Goal: Task Accomplishment & Management: Use online tool/utility

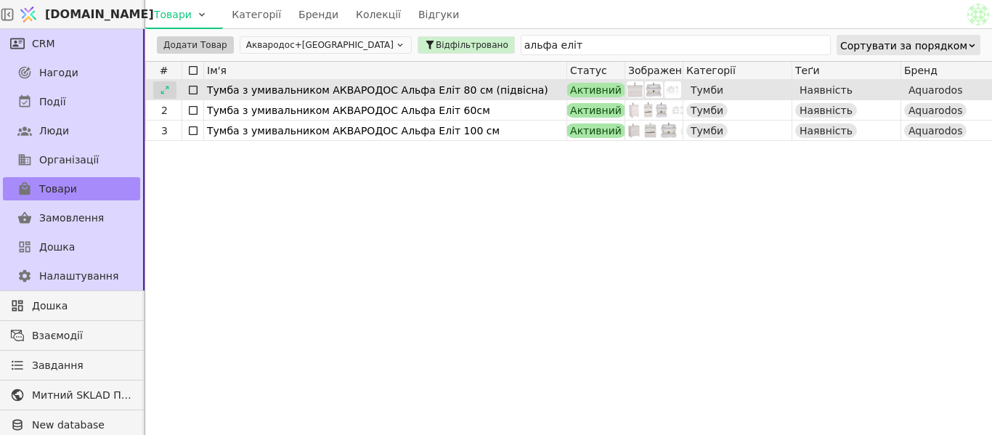
click at [166, 89] on icon at bounding box center [165, 90] width 10 height 10
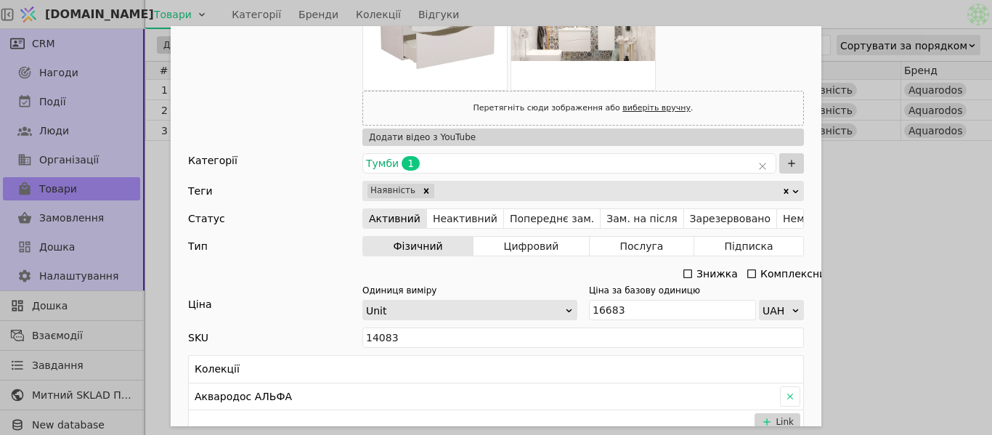
scroll to position [363, 0]
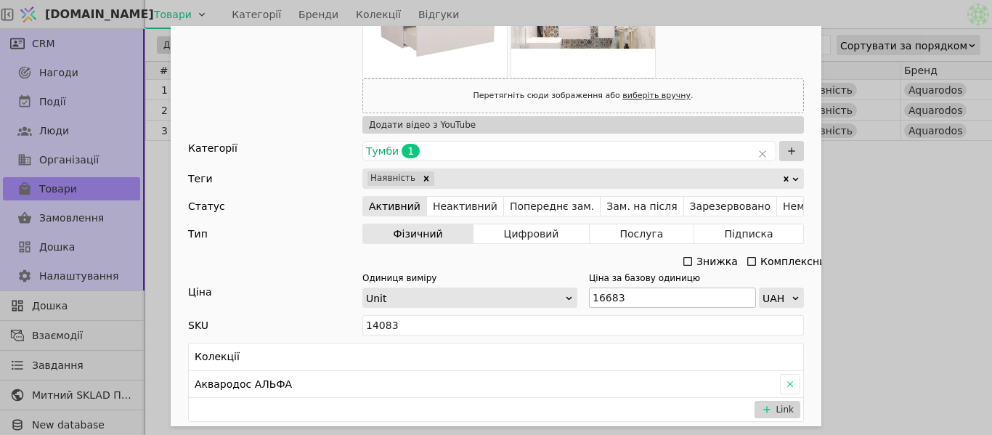
click at [651, 286] on div "Ціна за базову одиницю 16683 UAH" at bounding box center [696, 290] width 215 height 36
click at [647, 295] on input "16683" at bounding box center [672, 298] width 167 height 20
type input "1"
type input "17863"
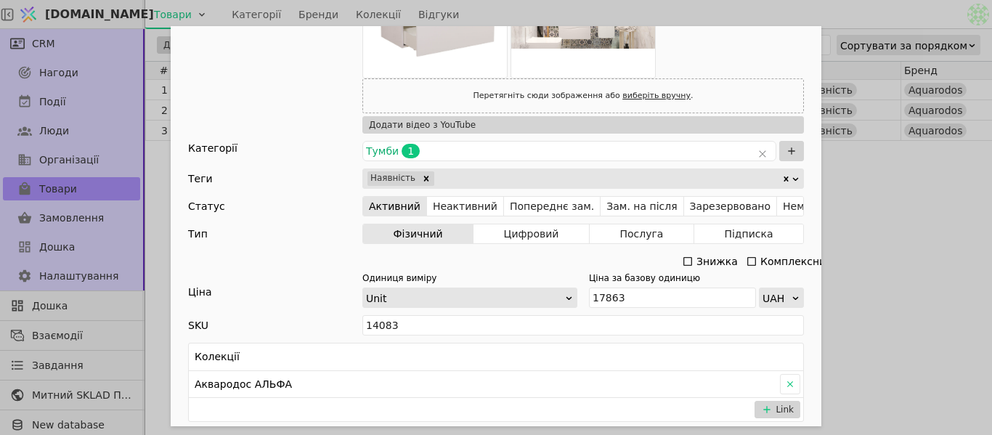
click at [861, 216] on div "Ім'я [PERSON_NAME] з умивальником АКВАРОДОС Альфа Еліт 80 см (підвісна) Посилан…" at bounding box center [496, 217] width 992 height 435
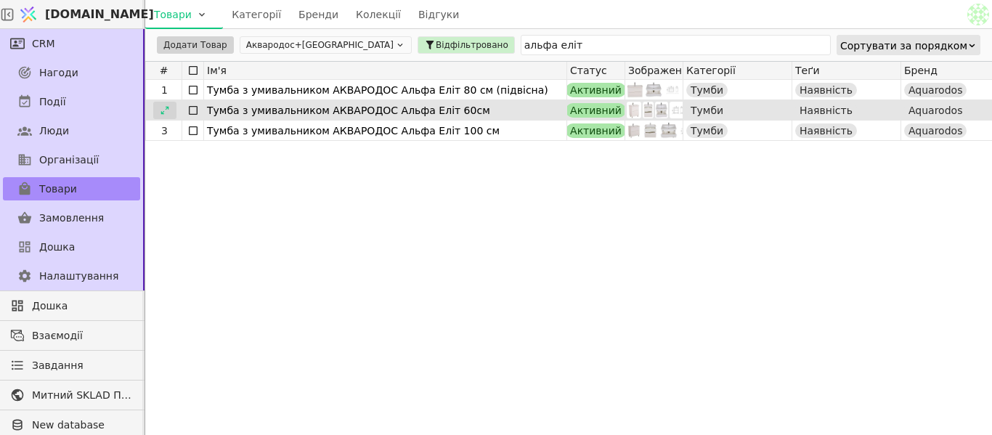
click at [171, 110] on div at bounding box center [164, 110] width 23 height 17
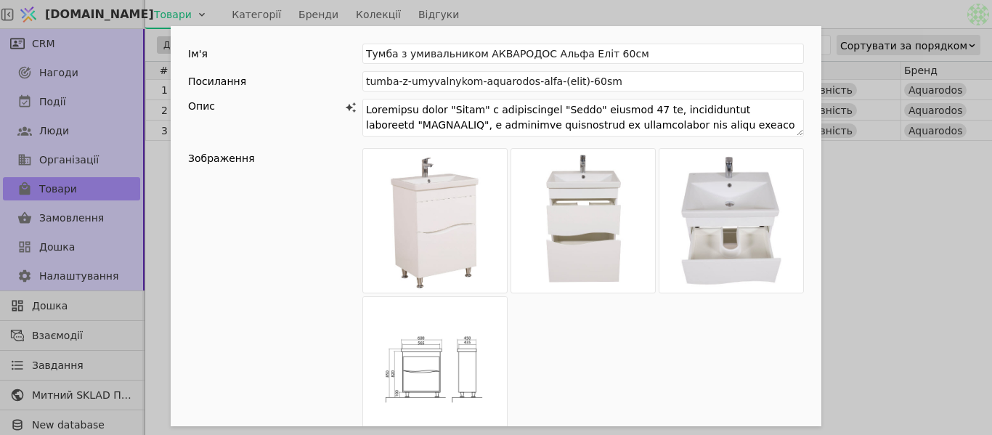
scroll to position [363, 0]
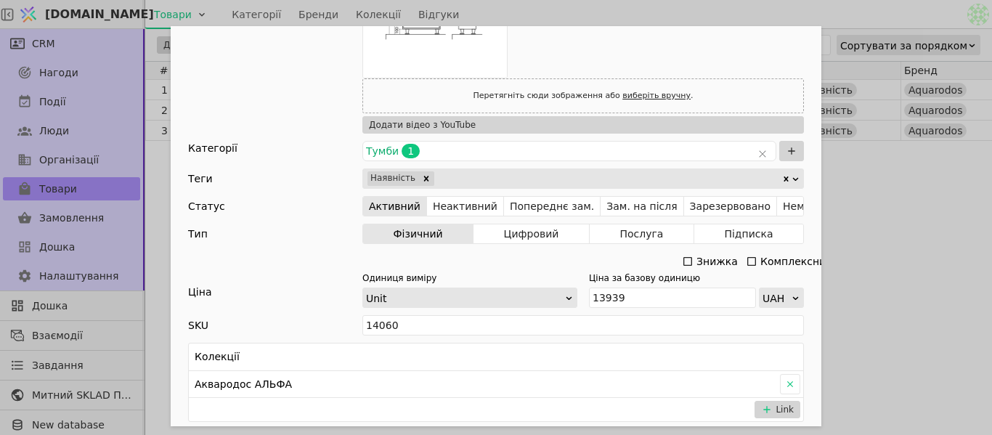
click at [890, 222] on div "Ім'я [PERSON_NAME] з умивальником АКВАРОДОС [PERSON_NAME] 60см Посилання tumba-…" at bounding box center [496, 217] width 992 height 435
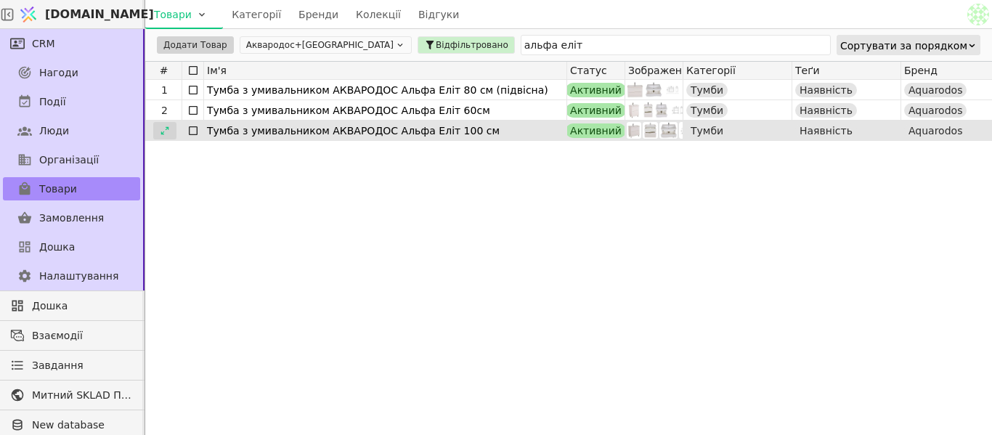
click at [161, 133] on icon at bounding box center [165, 131] width 10 height 10
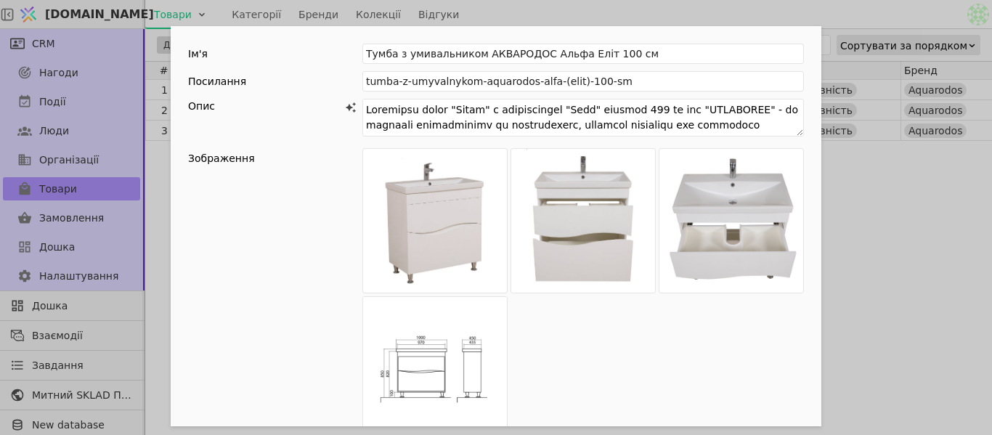
click at [911, 234] on div "Ім'я [PERSON_NAME] з умивальником АКВАРОДОС [PERSON_NAME] 100 см Посилання tumb…" at bounding box center [496, 217] width 992 height 435
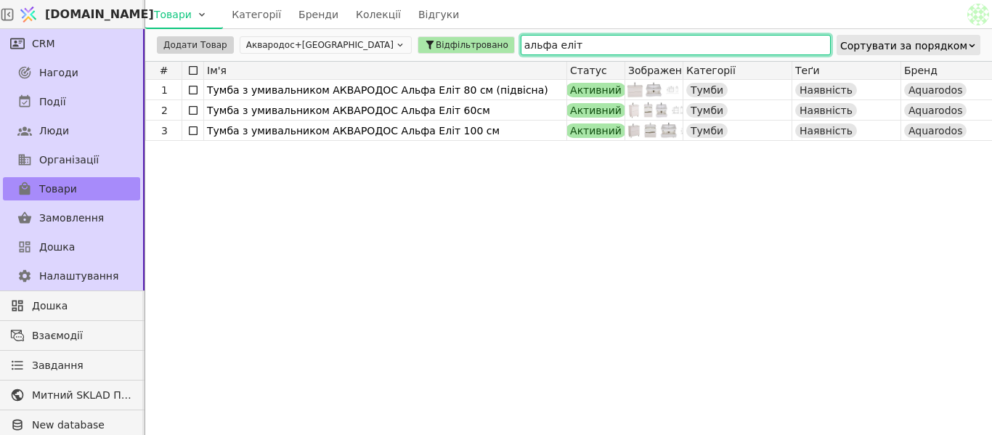
drag, startPoint x: 516, startPoint y: 44, endPoint x: 418, endPoint y: 43, distance: 98.1
click at [418, 41] on div "Додати Товар Аквародос+[GEOGRAPHIC_DATA] Відфільтровано альфа еліт Сортувати за…" at bounding box center [568, 45] width 847 height 32
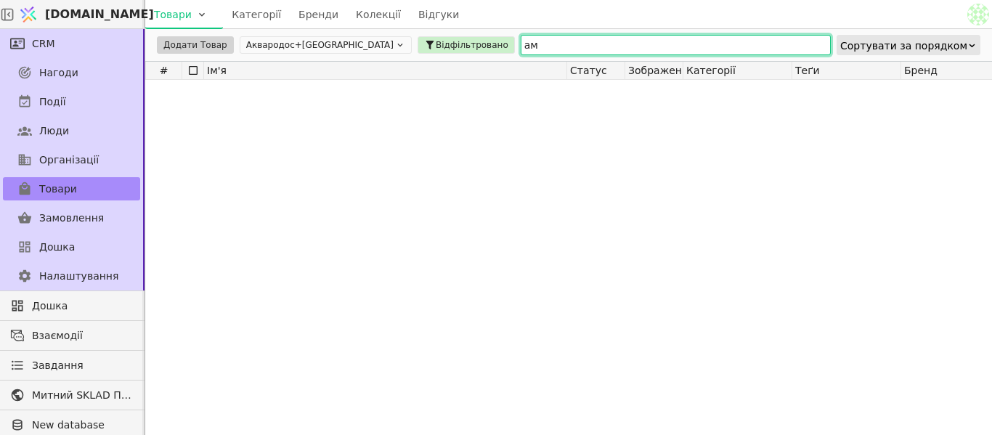
type input "[PERSON_NAME]"
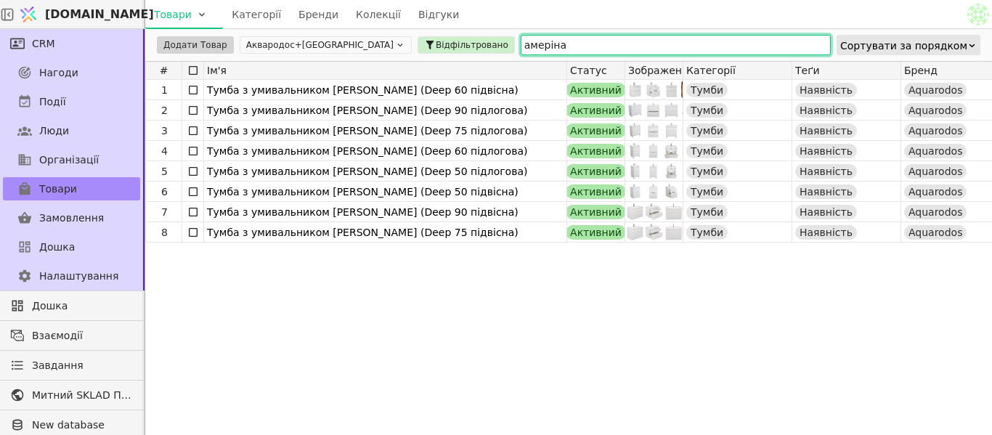
type input "амеріна"
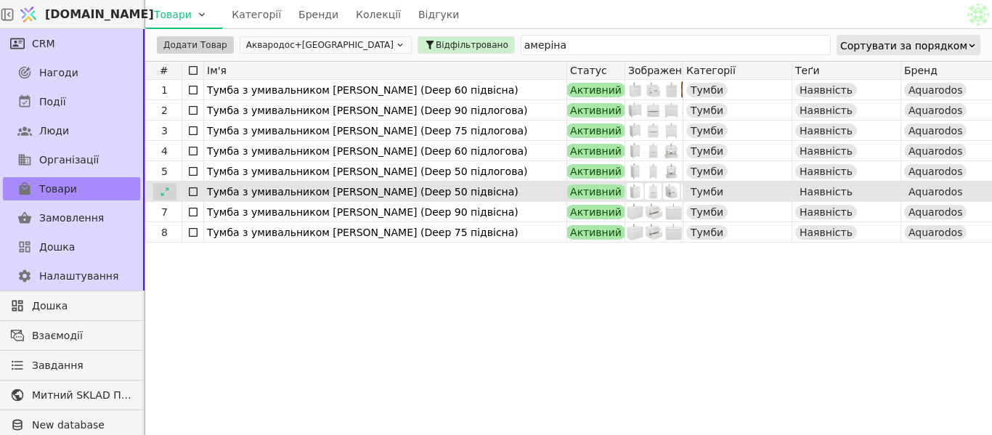
click at [166, 192] on icon at bounding box center [165, 192] width 10 height 10
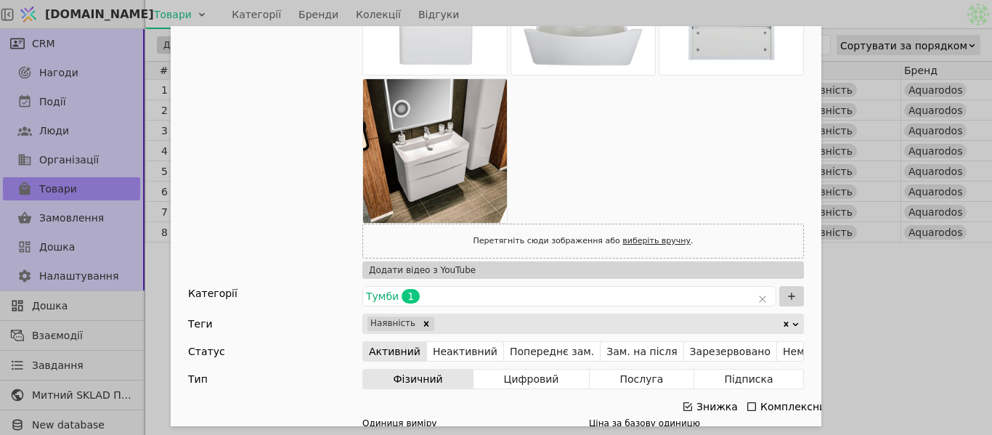
scroll to position [508, 0]
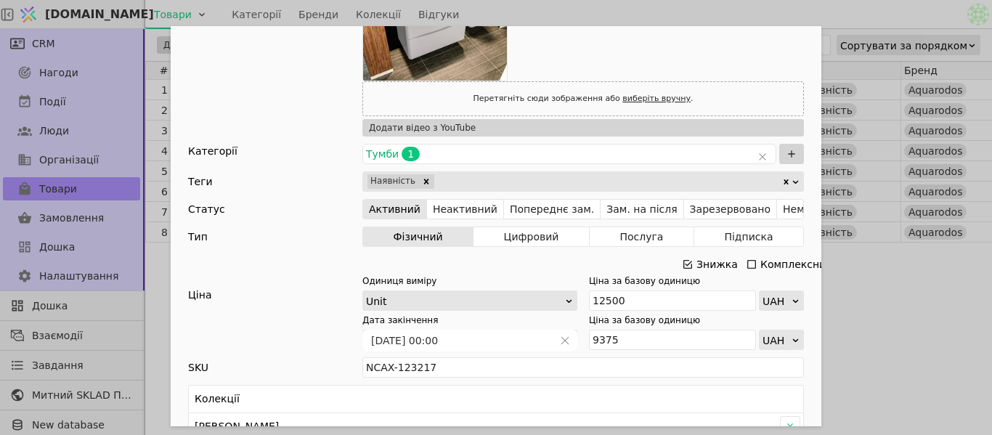
click at [683, 265] on icon "Add Opportunity" at bounding box center [687, 264] width 9 height 9
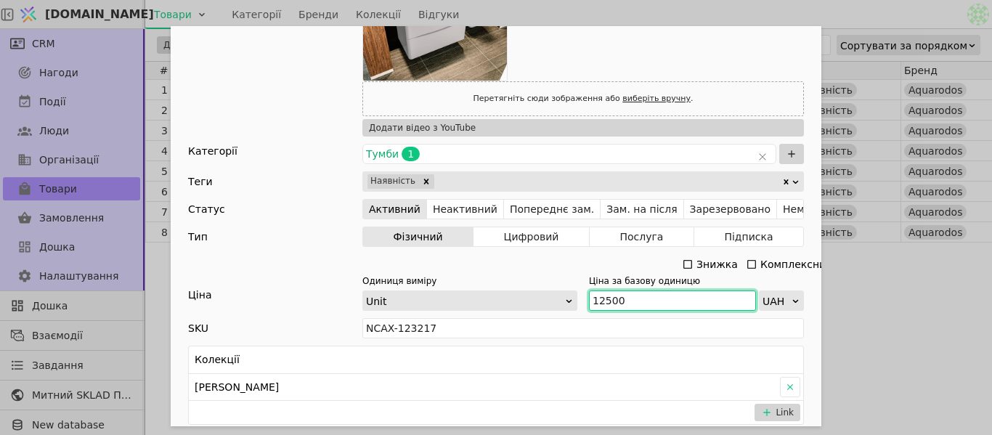
drag, startPoint x: 629, startPoint y: 299, endPoint x: 609, endPoint y: 302, distance: 20.7
click at [571, 293] on div "Одиниця виміру Unit Ціна за базову одиницю 12500 UAH" at bounding box center [583, 293] width 442 height 36
paste input "3 75"
click at [601, 299] on input "13 750" at bounding box center [672, 301] width 167 height 20
type input "13750"
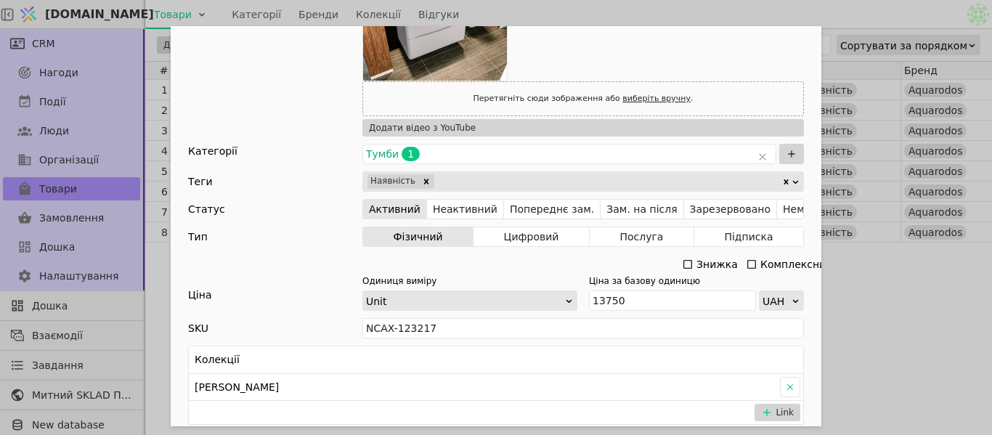
click at [873, 291] on div "Ім'я [PERSON_NAME] з умивальником [PERSON_NAME] (Deep 50 підвісна) Посилання tu…" at bounding box center [496, 217] width 992 height 435
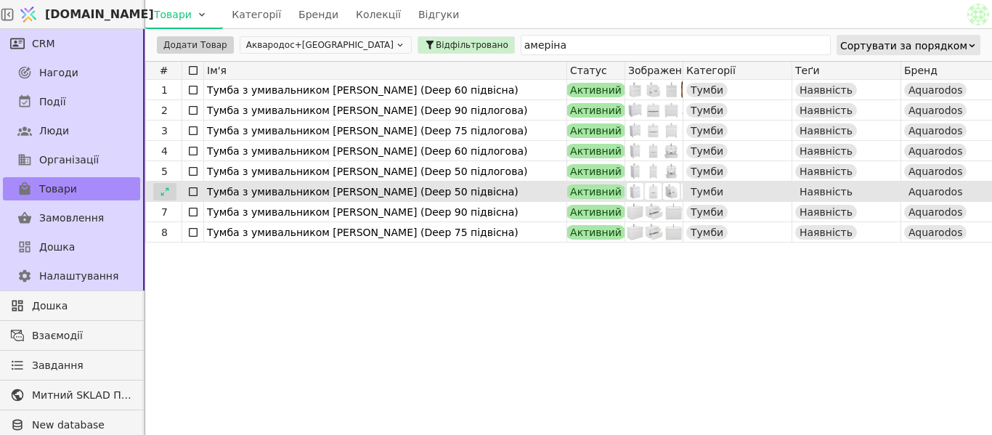
click at [167, 187] on icon at bounding box center [165, 192] width 10 height 10
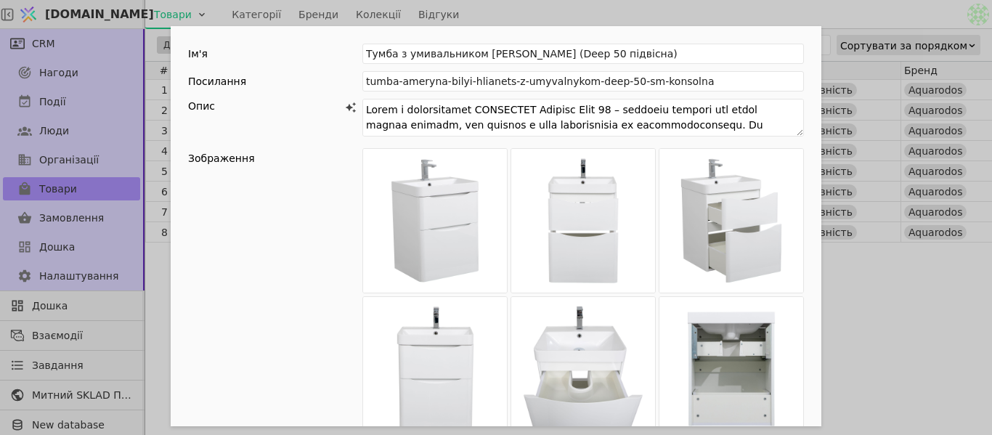
click at [898, 273] on div "Ім'я [PERSON_NAME] з умивальником [PERSON_NAME] (Deep 50 підвісна) Посилання tu…" at bounding box center [496, 217] width 992 height 435
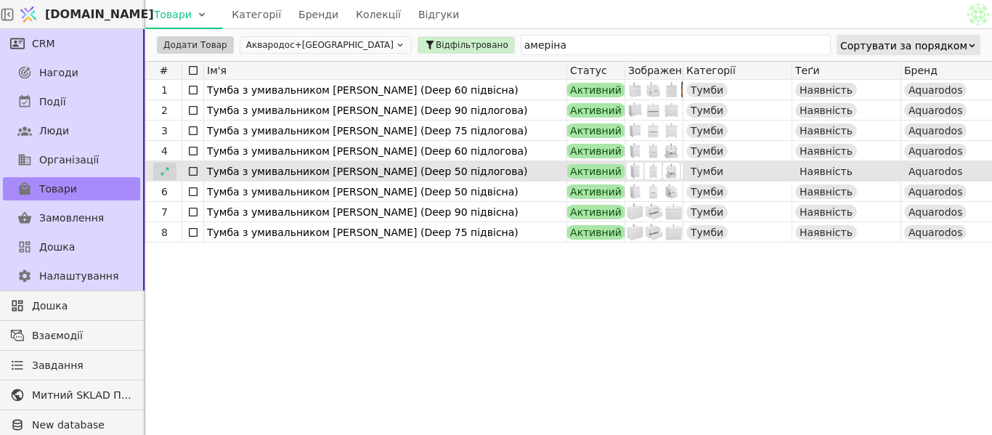
click at [166, 171] on icon at bounding box center [165, 171] width 10 height 10
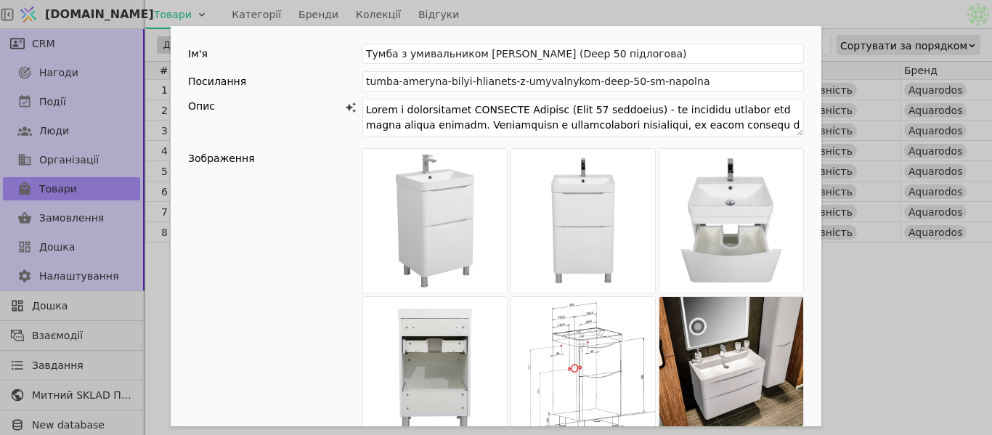
click at [875, 307] on div "Ім'я [PERSON_NAME] з умивальником [PERSON_NAME] (Deep 50 підлогова) Посилання t…" at bounding box center [496, 217] width 992 height 435
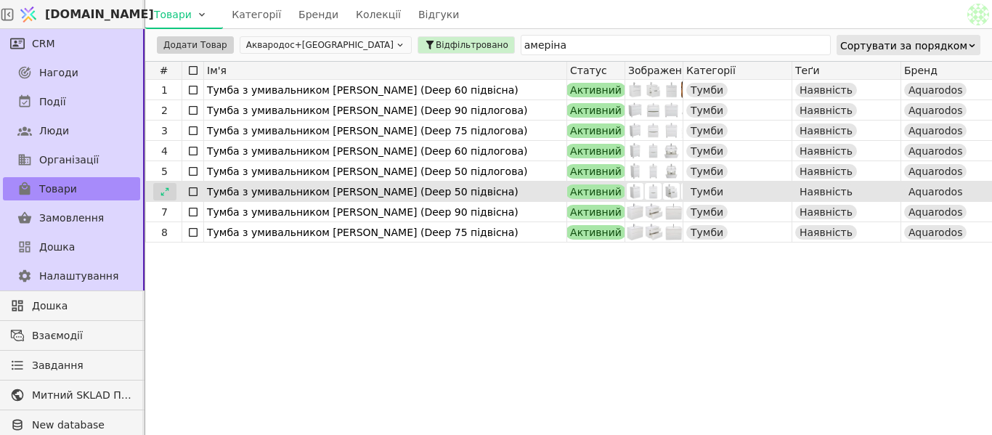
click at [157, 192] on div at bounding box center [164, 191] width 23 height 17
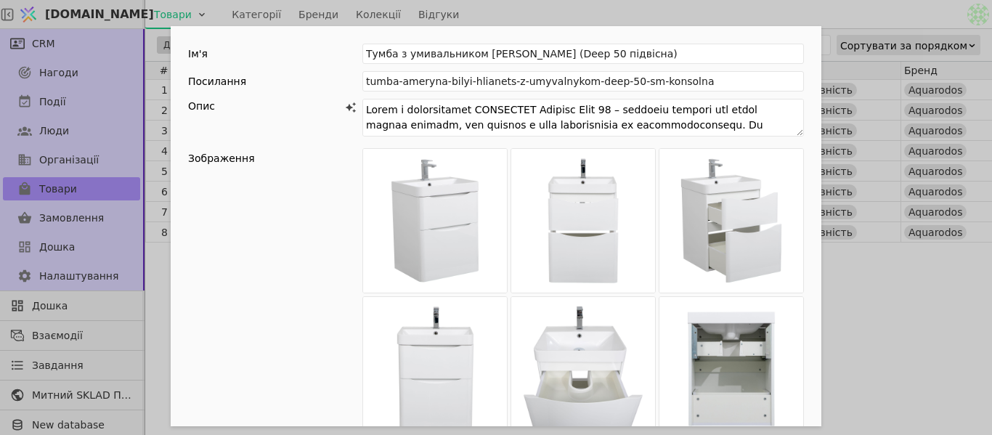
scroll to position [581, 0]
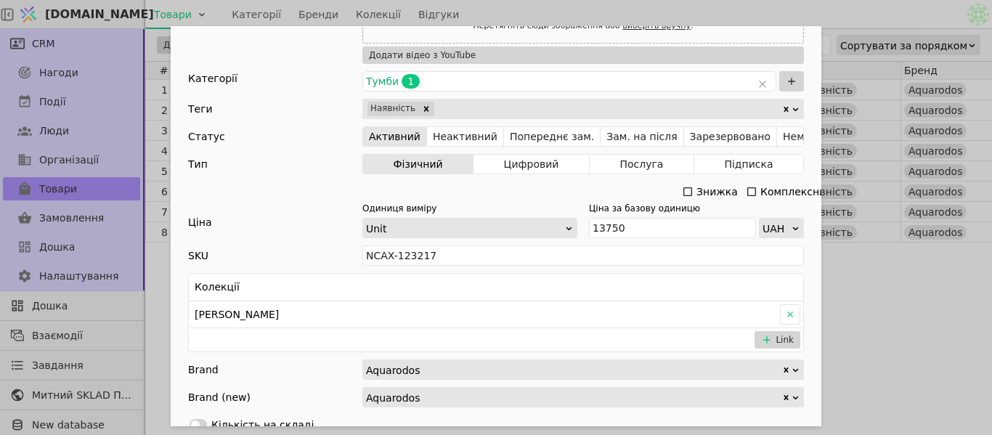
click at [920, 285] on div "Ім'я [PERSON_NAME] з умивальником [PERSON_NAME] (Deep 50 підвісна) Посилання tu…" at bounding box center [496, 217] width 992 height 435
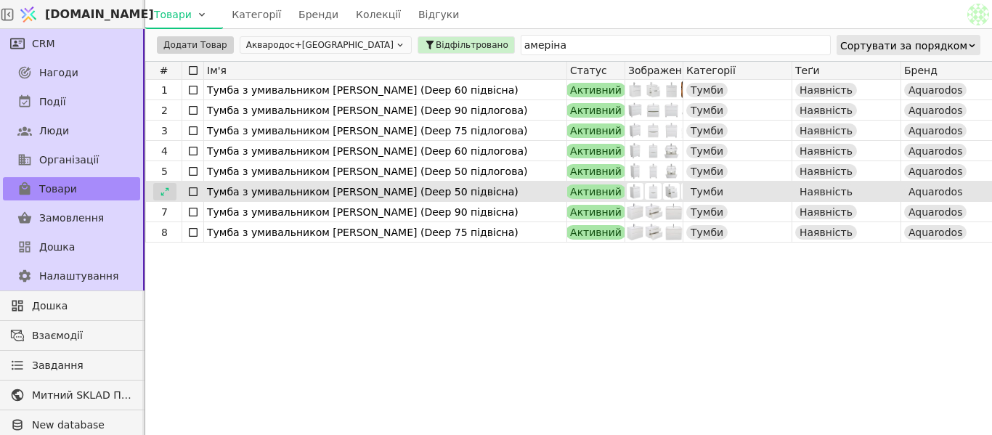
click at [162, 192] on icon at bounding box center [165, 192] width 10 height 10
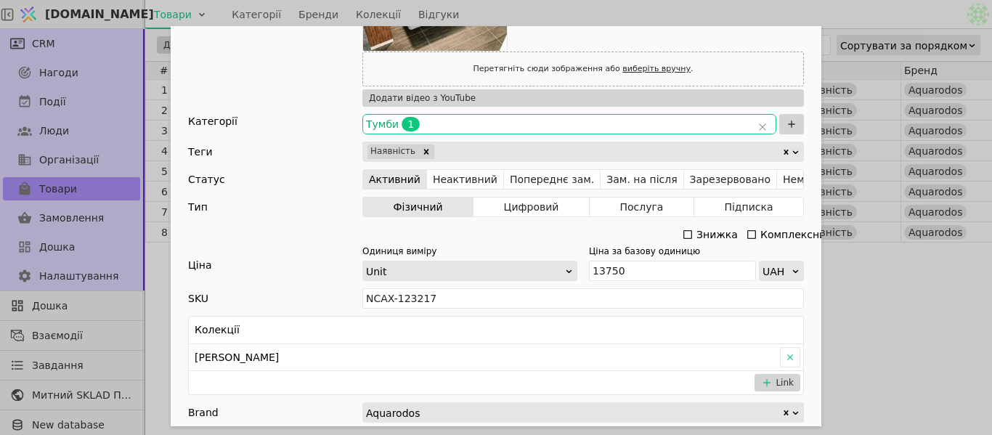
scroll to position [581, 0]
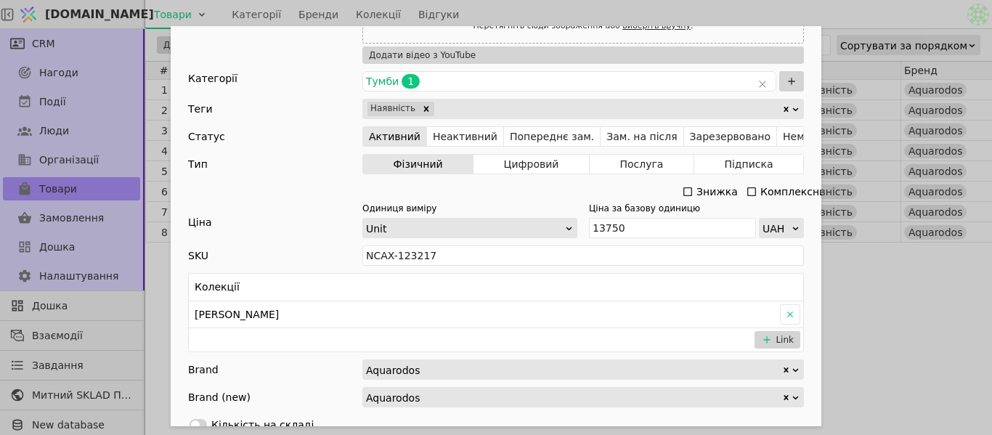
click at [889, 288] on div "Ім'я [PERSON_NAME] з умивальником [PERSON_NAME] (Deep 50 підвісна) Посилання tu…" at bounding box center [496, 217] width 992 height 435
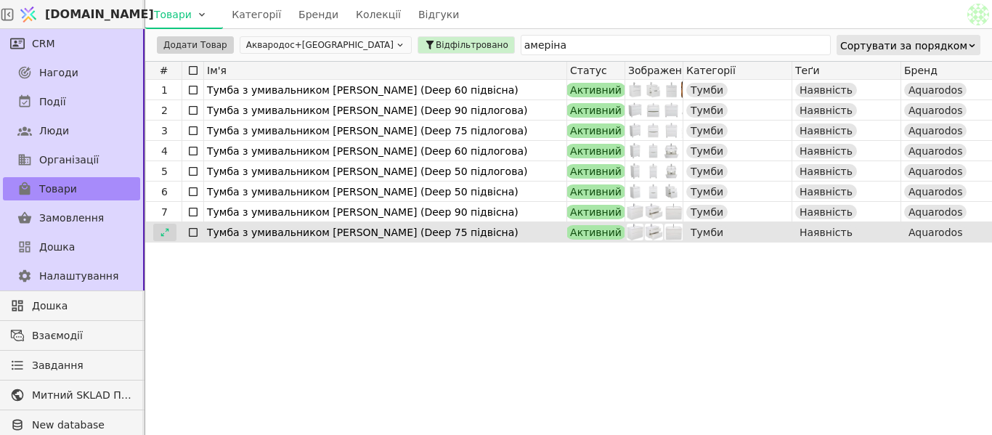
click at [160, 236] on icon at bounding box center [165, 232] width 10 height 10
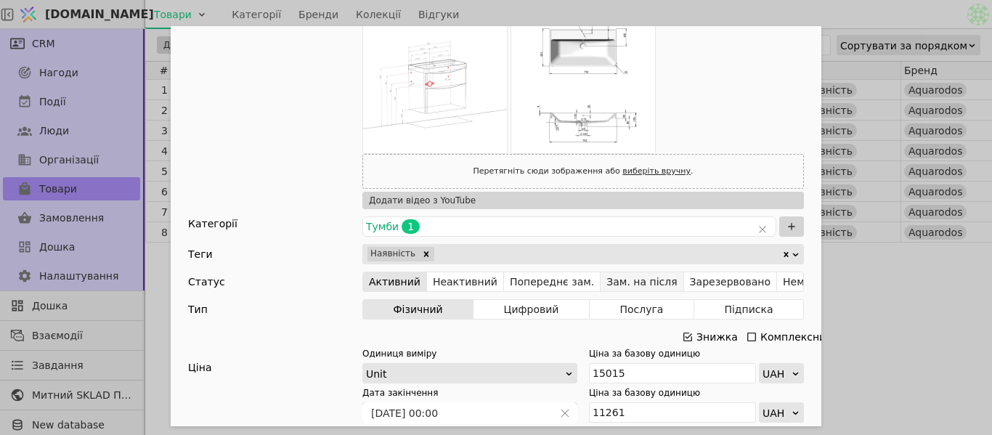
scroll to position [581, 0]
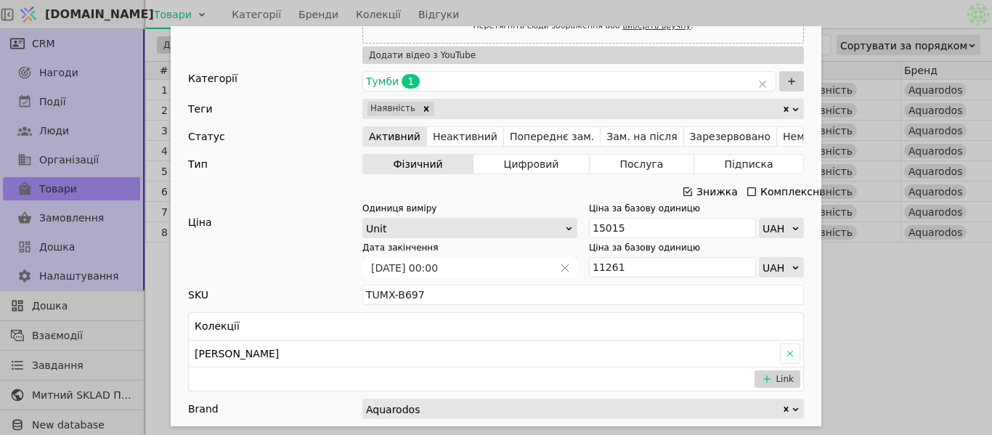
click at [683, 195] on icon "Add Opportunity" at bounding box center [687, 191] width 9 height 9
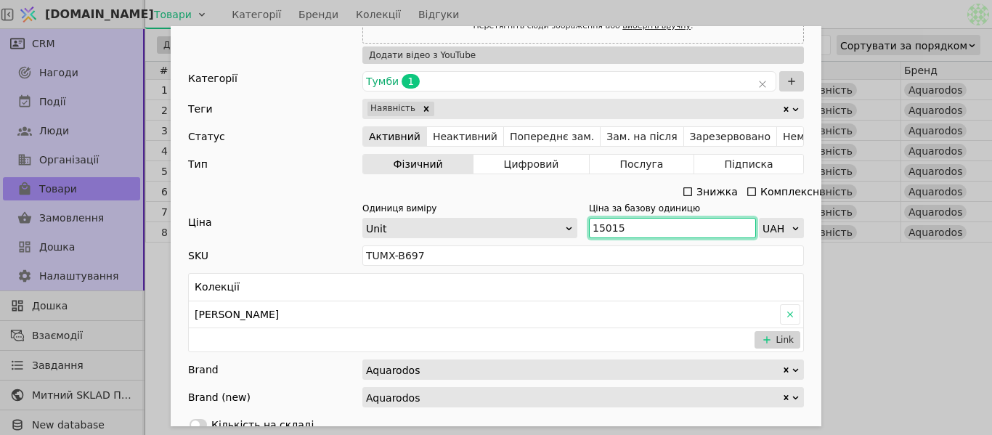
drag, startPoint x: 621, startPoint y: 226, endPoint x: 575, endPoint y: 227, distance: 45.8
click at [575, 227] on div "Одиниця виміру Unit Ціна за базову одиницю 15015 UAH" at bounding box center [583, 220] width 442 height 36
paste input "6 517"
click at [601, 225] on input "16 517" at bounding box center [672, 228] width 167 height 20
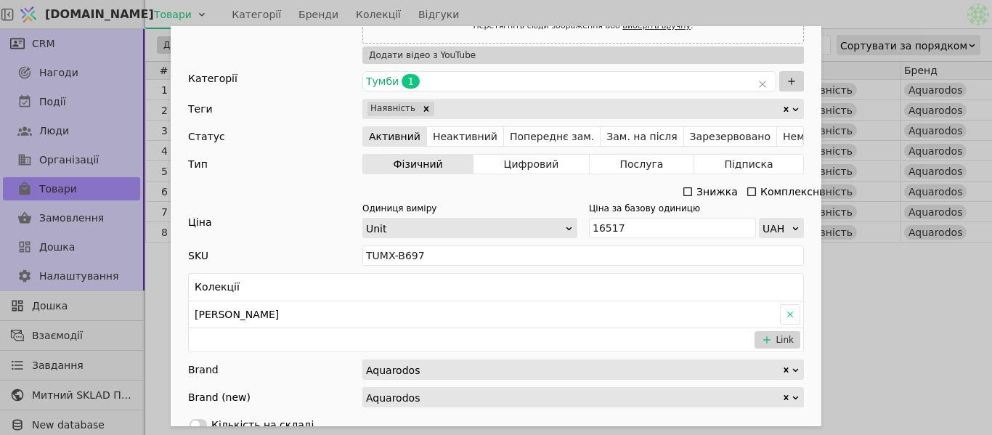
click at [883, 295] on div "Ім'я [PERSON_NAME] з умивальником [PERSON_NAME] (Deep 75 підвісна) Посилання tu…" at bounding box center [496, 217] width 992 height 435
type input "16517"
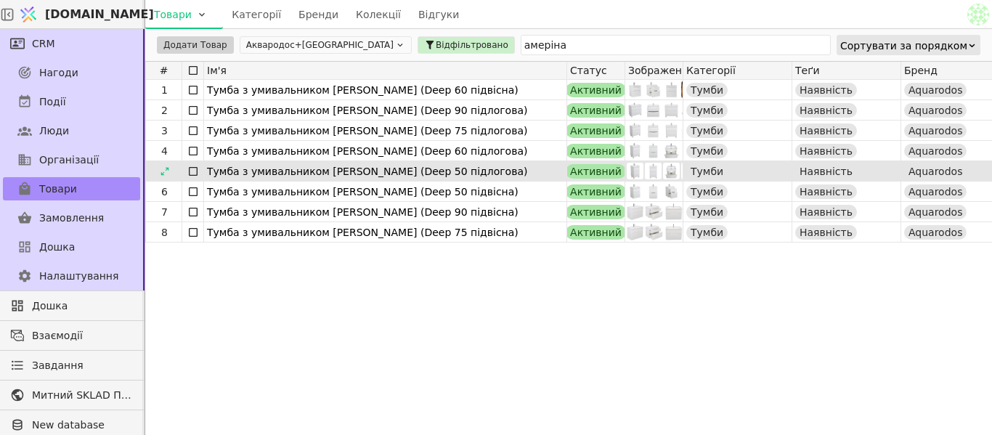
drag, startPoint x: 169, startPoint y: 91, endPoint x: 403, endPoint y: 171, distance: 247.8
click at [0, 0] on icon at bounding box center [0, 0] width 0 height 0
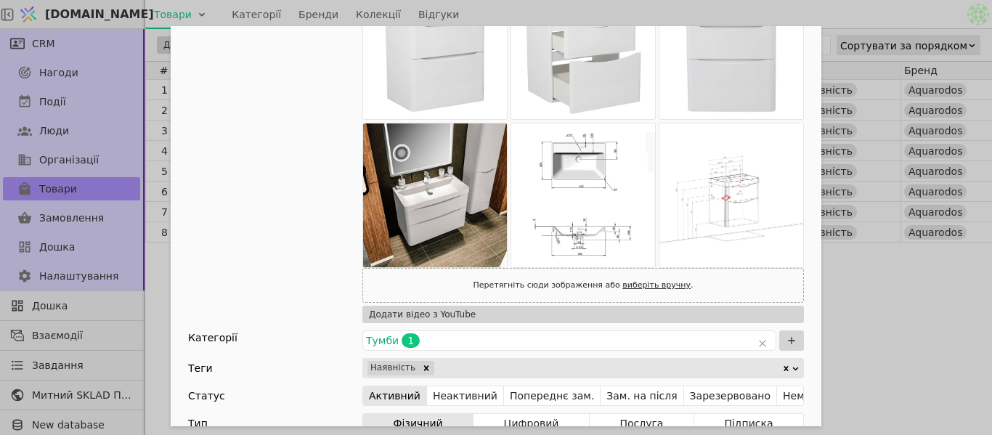
scroll to position [363, 0]
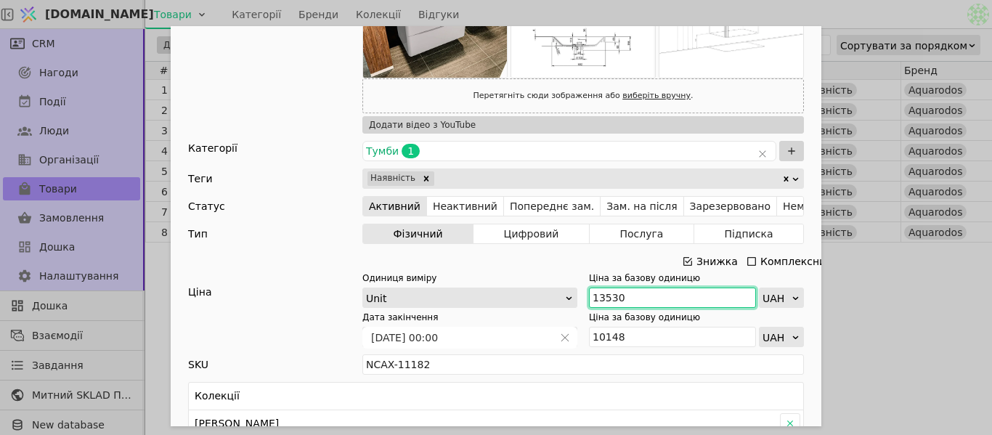
drag, startPoint x: 640, startPoint y: 296, endPoint x: 576, endPoint y: 285, distance: 65.0
click at [576, 285] on div "Одиниця виміру Unit Ціна за базову одиницю 13530 UAH" at bounding box center [583, 290] width 442 height 36
paste input "4 883"
click at [683, 265] on icon "Add Opportunity" at bounding box center [687, 261] width 9 height 9
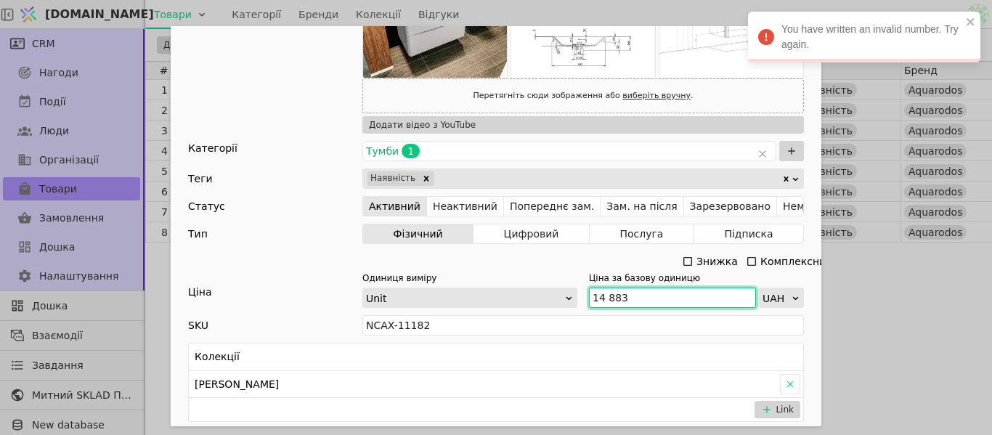
click at [603, 294] on input "14 883" at bounding box center [672, 298] width 167 height 20
click at [885, 288] on div "Ім'я [PERSON_NAME] з умивальником [PERSON_NAME] (Deep 60 підвісна) Посилання tu…" at bounding box center [496, 217] width 992 height 435
type input "14883"
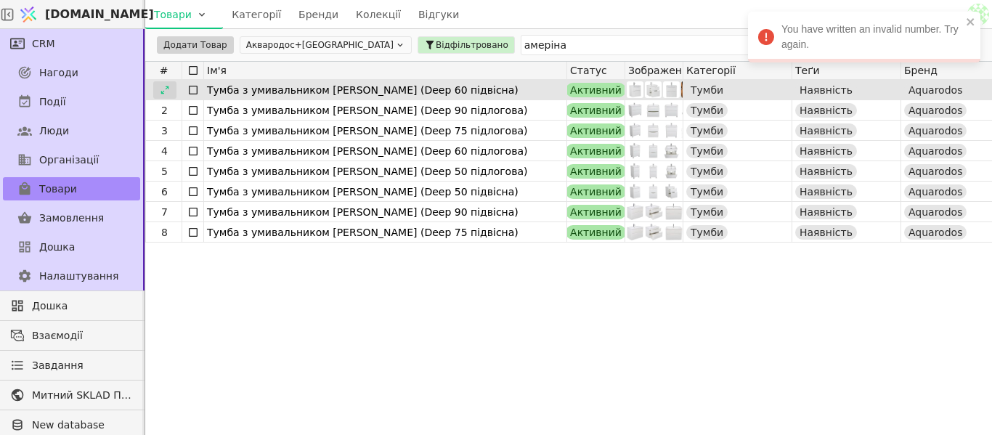
click at [161, 88] on icon at bounding box center [165, 90] width 10 height 10
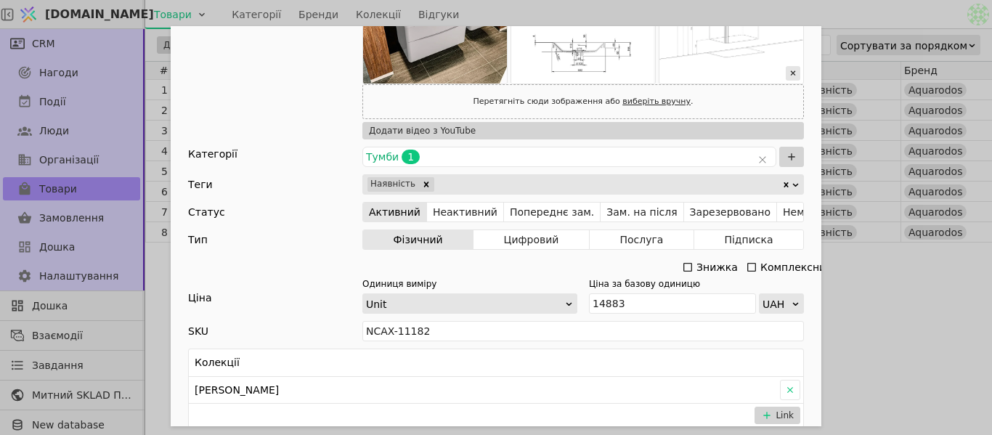
scroll to position [363, 0]
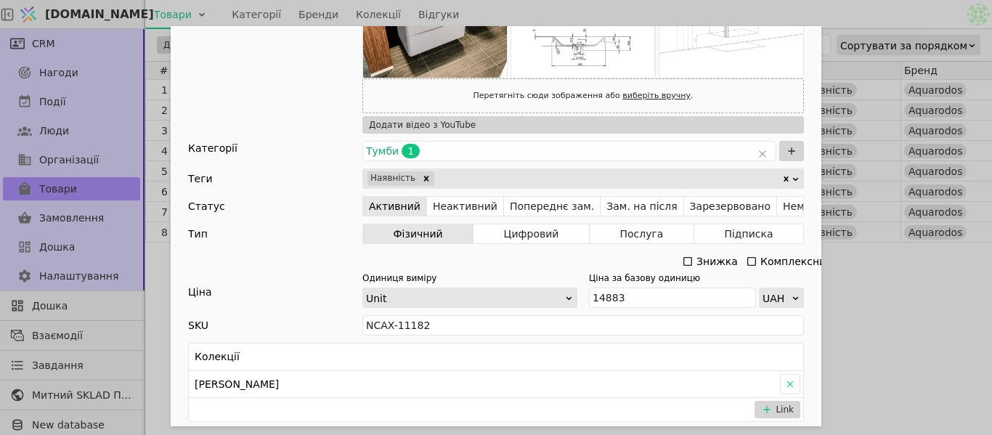
click at [870, 308] on div "Ім'я [PERSON_NAME] з умивальником [PERSON_NAME] (Deep 60 підвісна) Посилання tu…" at bounding box center [496, 217] width 992 height 435
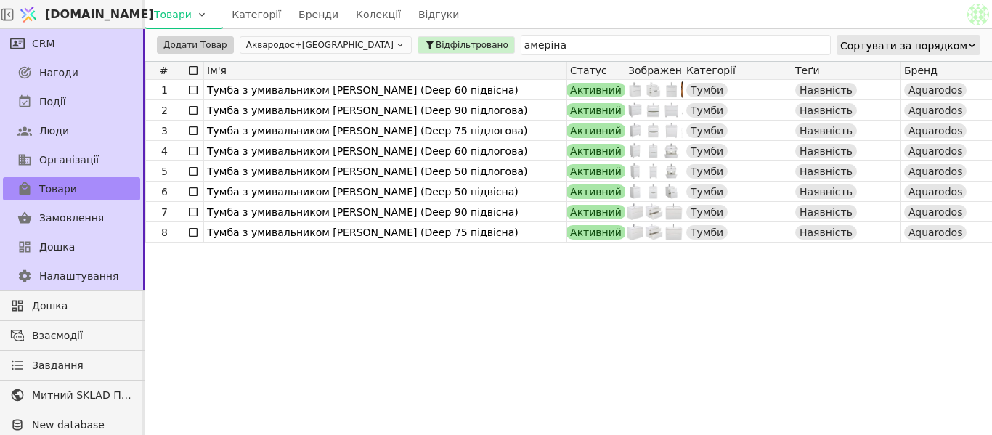
drag, startPoint x: 168, startPoint y: 212, endPoint x: 630, endPoint y: 305, distance: 471.2
click at [0, 0] on icon at bounding box center [0, 0] width 0 height 0
